Goal: Task Accomplishment & Management: Use online tool/utility

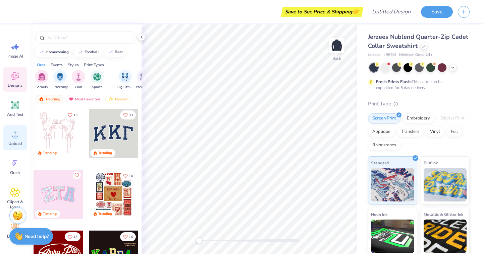
click at [14, 139] on circle at bounding box center [15, 137] width 5 height 5
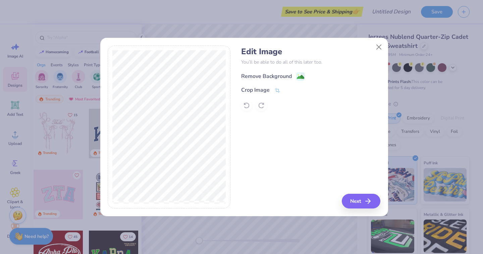
click at [286, 77] on div "Remove Background" at bounding box center [266, 76] width 51 height 8
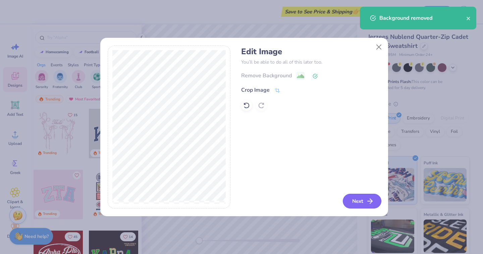
click at [360, 200] on button "Next" at bounding box center [362, 201] width 39 height 15
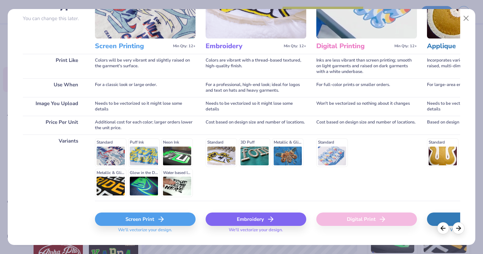
scroll to position [80, 0]
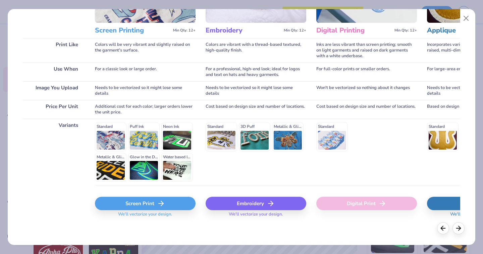
click at [276, 203] on div "Embroidery" at bounding box center [256, 203] width 101 height 13
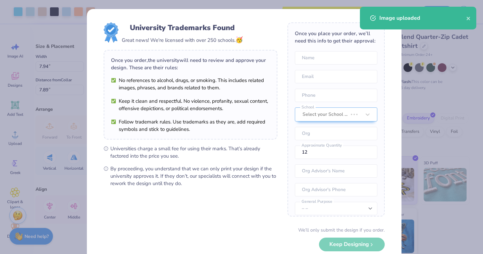
click at [289, 134] on body "Art colors Save to See Price & Shipping 👉 Design Title Save Image AI Designs Ad…" at bounding box center [241, 127] width 483 height 254
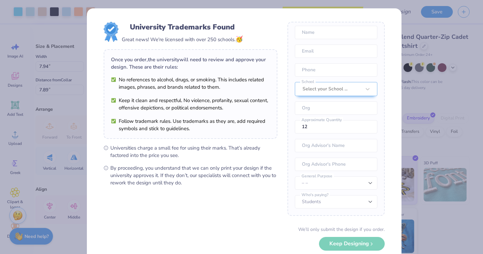
scroll to position [0, 0]
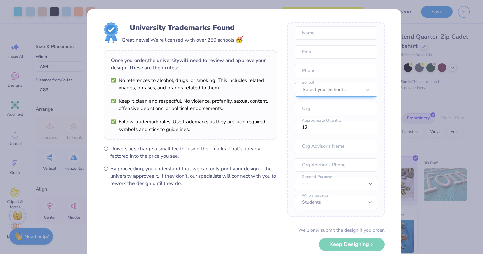
click at [370, 245] on div "We’ll only submit the design if you order. Keep Designing No Collegiate marks i…" at bounding box center [244, 248] width 281 height 42
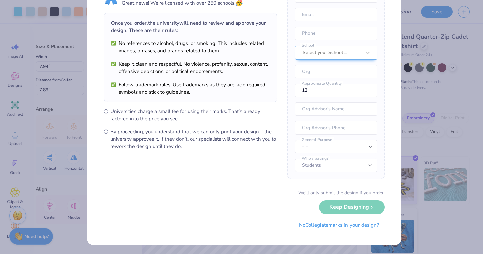
scroll to position [38, 0]
click at [412, 230] on div "University Trademarks Found Great news! We're licensed with over 250 schools. 🥳…" at bounding box center [241, 127] width 483 height 254
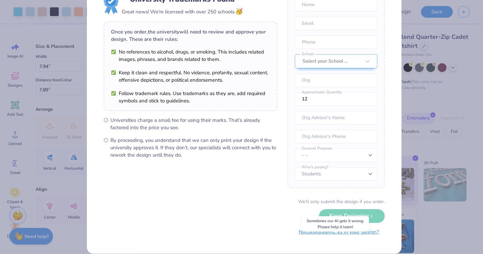
scroll to position [0, 0]
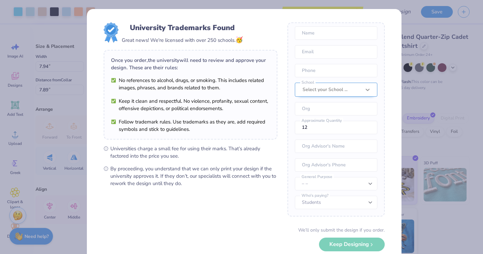
click at [361, 93] on div at bounding box center [367, 90] width 12 height 12
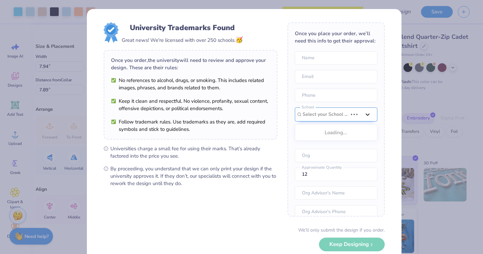
scroll to position [17, 0]
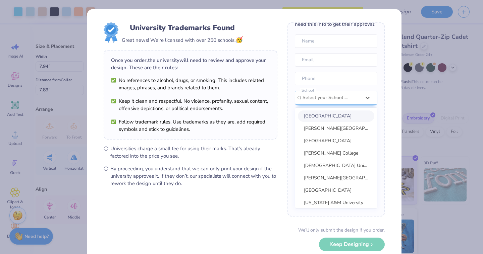
click at [459, 79] on div "University Trademarks Found Great news! We're licensed with over 250 schools. 🥳…" at bounding box center [241, 127] width 483 height 254
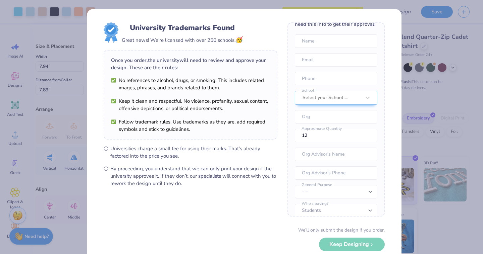
click at [425, 99] on div "University Trademarks Found Great news! We're licensed with over 250 schools. 🥳…" at bounding box center [241, 127] width 483 height 254
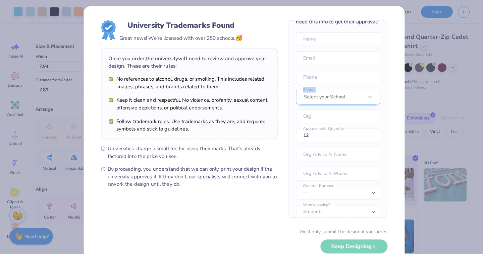
click at [425, 99] on div "University Trademarks Found Great news! We're licensed with over 250 schools. 🥳…" at bounding box center [241, 127] width 483 height 254
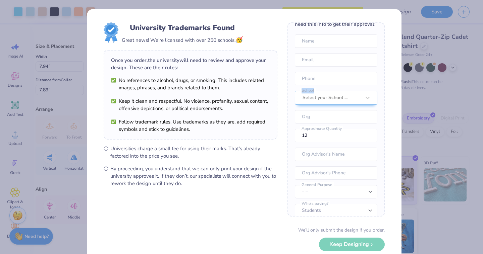
click at [425, 99] on div "University Trademarks Found Great news! We're licensed with over 250 schools. 🥳…" at bounding box center [241, 127] width 483 height 254
